Goal: Find specific page/section: Find specific page/section

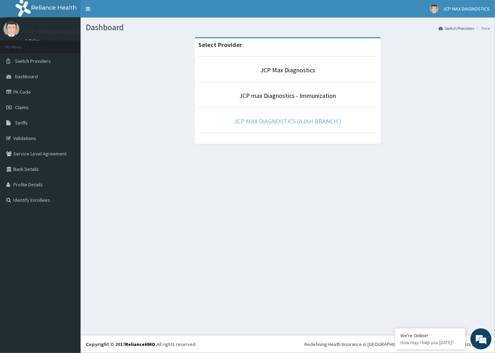
click at [317, 122] on link "JCP MAX DIAGNOSTICS (AJAH BRANCH )" at bounding box center [287, 121] width 107 height 8
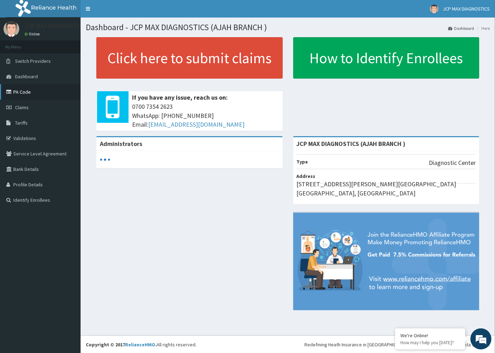
click at [22, 86] on link "PA Code" at bounding box center [40, 91] width 81 height 15
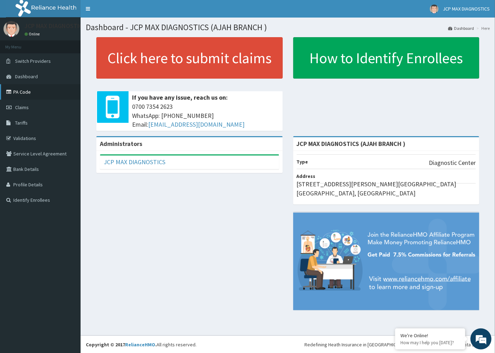
click at [22, 86] on link "PA Code" at bounding box center [40, 91] width 81 height 15
